Goal: Find specific page/section: Find specific page/section

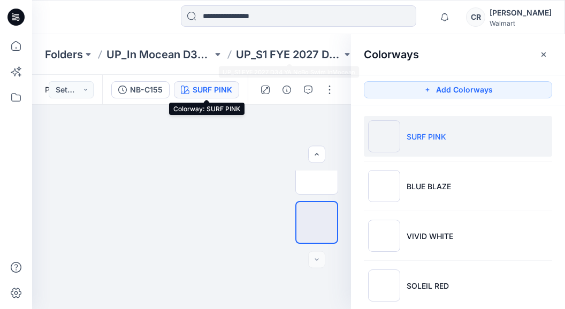
scroll to position [265, 0]
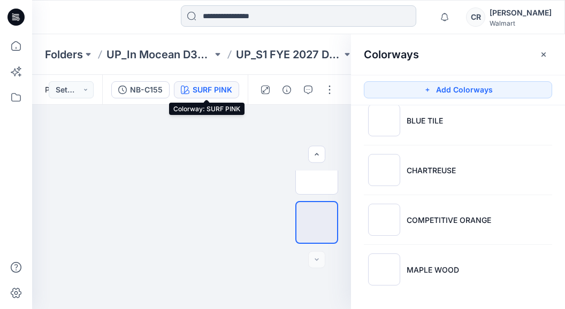
click at [314, 20] on input at bounding box center [298, 15] width 235 height 21
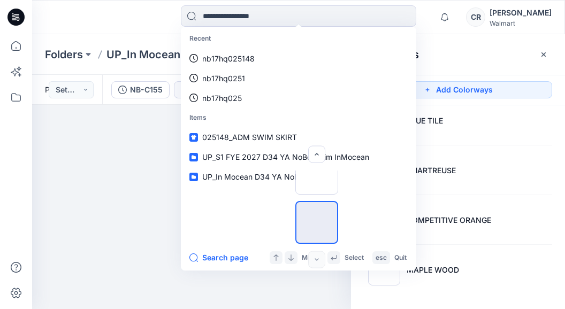
click at [96, 15] on div at bounding box center [98, 17] width 133 height 24
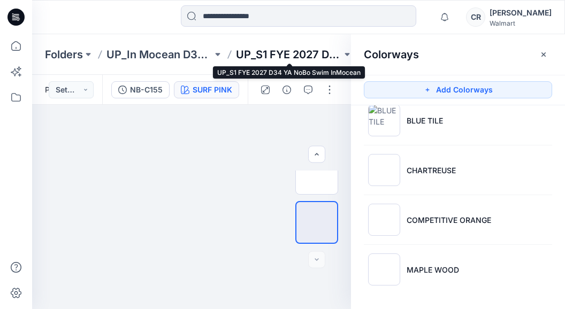
click at [273, 47] on p "UP_S1 FYE 2027 D34 YA NoBo Swim InMocean" at bounding box center [289, 54] width 106 height 15
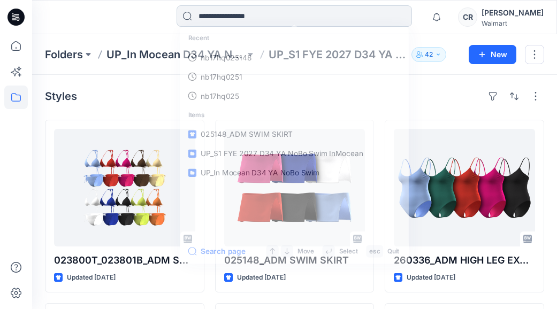
click at [265, 17] on input at bounding box center [294, 15] width 235 height 21
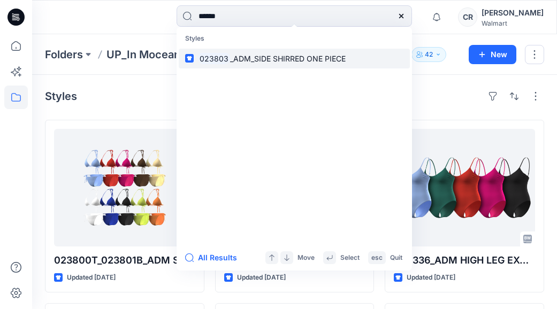
type input "******"
click at [286, 49] on link "023803 _ADM_SIDE SHIRRED ONE PIECE" at bounding box center [294, 59] width 231 height 20
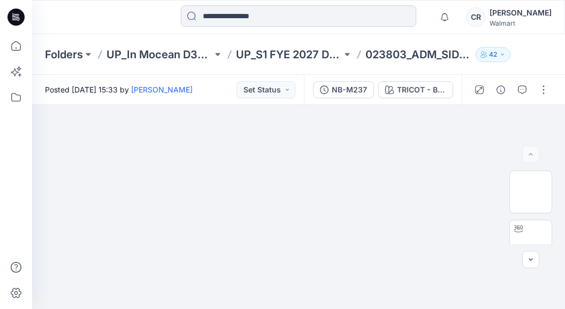
click at [275, 18] on input at bounding box center [298, 15] width 235 height 21
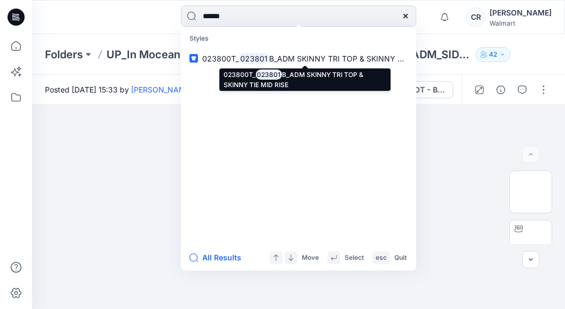
type input "******"
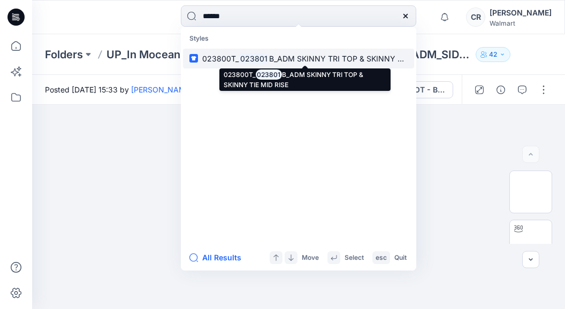
drag, startPoint x: 276, startPoint y: 28, endPoint x: 262, endPoint y: 57, distance: 31.6
click at [262, 57] on mark "023801" at bounding box center [254, 58] width 30 height 12
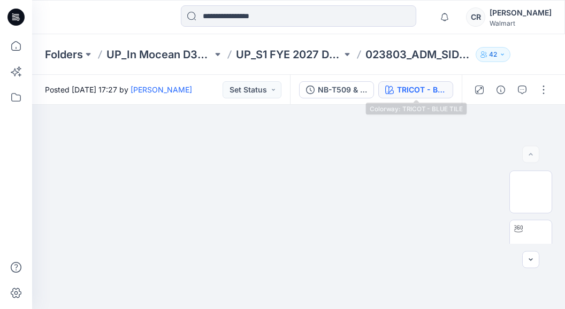
click at [416, 93] on div "TRICOT - BLUE TILE" at bounding box center [421, 90] width 49 height 12
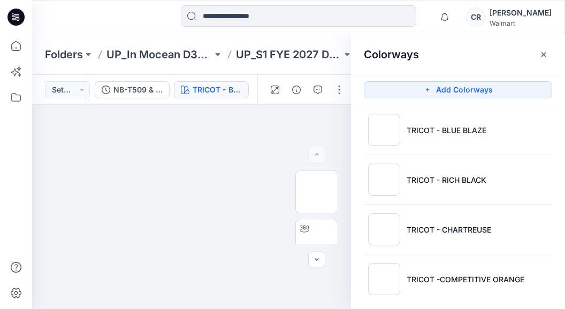
scroll to position [315, 0]
